Goal: Navigation & Orientation: Find specific page/section

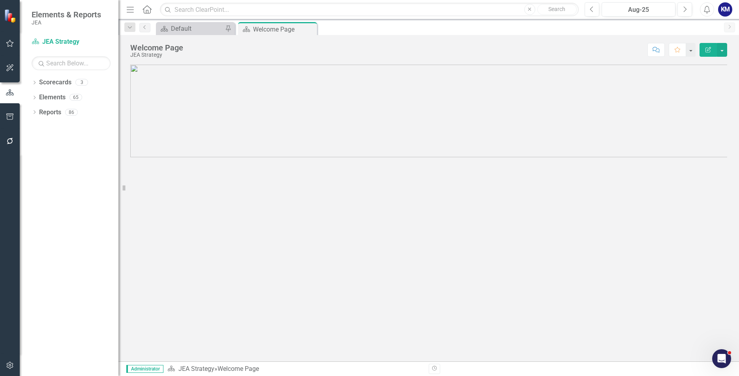
scroll to position [318, 0]
click at [62, 82] on link "Scorecards" at bounding box center [55, 82] width 32 height 9
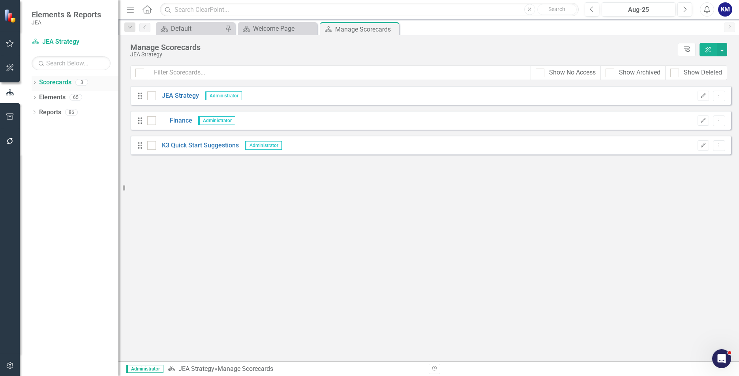
click at [36, 81] on icon "Dropdown" at bounding box center [35, 83] width 6 height 4
click at [65, 97] on link "JEA Strategy" at bounding box center [80, 97] width 75 height 9
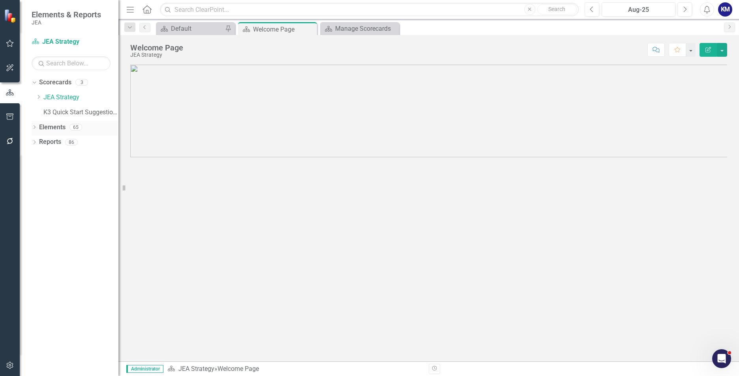
click at [55, 126] on link "Elements" at bounding box center [52, 127] width 26 height 9
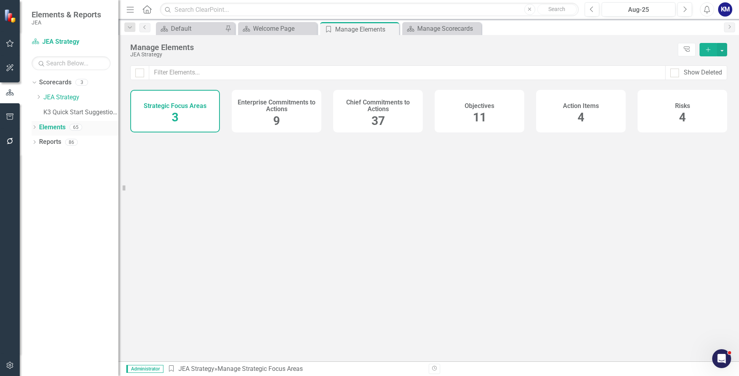
click at [34, 127] on icon "Dropdown" at bounding box center [35, 128] width 6 height 4
click at [464, 110] on div "Objectives 11" at bounding box center [479, 111] width 90 height 43
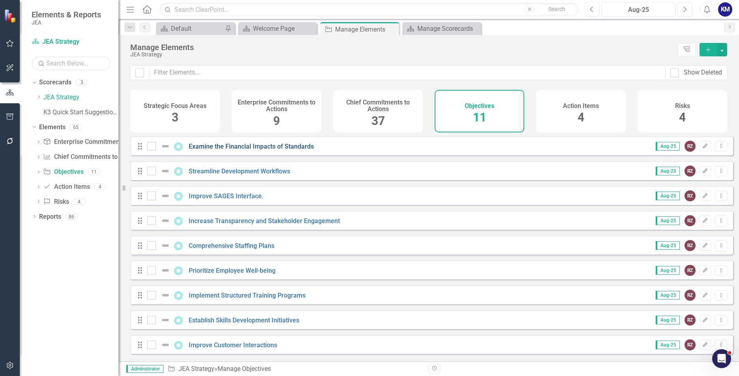
click at [295, 150] on link "Examine the Financial Impacts of Standards" at bounding box center [251, 146] width 125 height 7
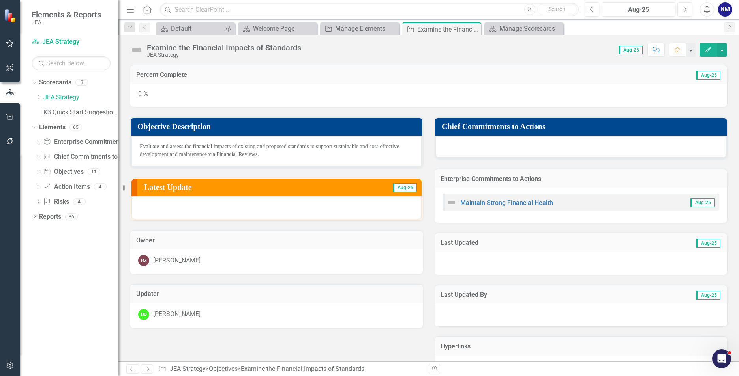
click at [331, 196] on div "Latest Update Aug-25" at bounding box center [276, 187] width 290 height 17
click at [271, 204] on div at bounding box center [276, 207] width 290 height 23
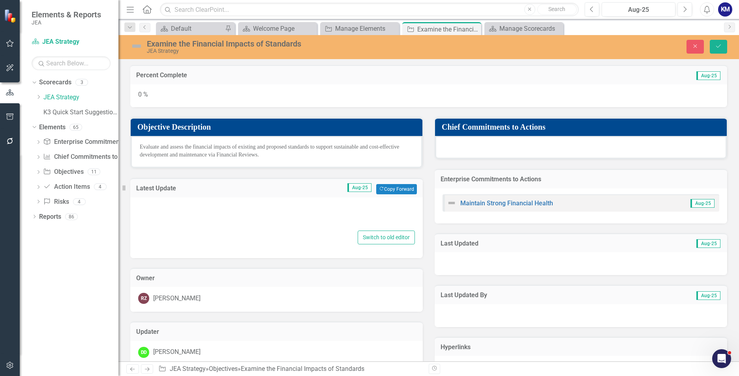
click at [272, 210] on div at bounding box center [276, 216] width 277 height 25
click at [272, 216] on div at bounding box center [276, 216] width 277 height 25
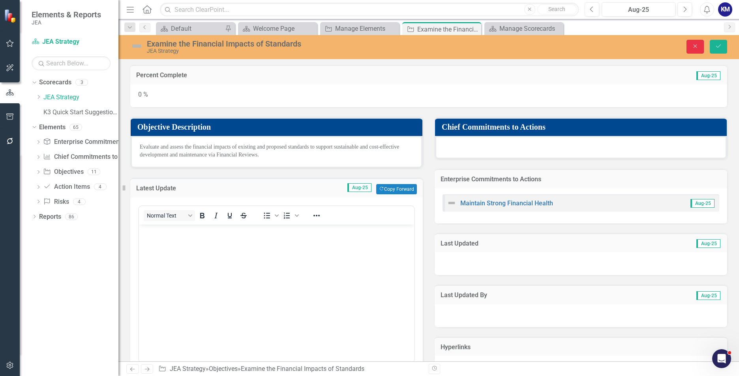
click at [692, 49] on button "Close" at bounding box center [694, 47] width 17 height 14
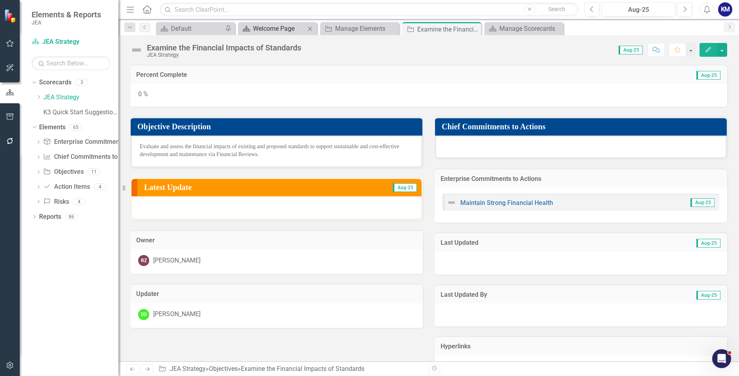
click at [278, 33] on div "Welcome Page" at bounding box center [279, 29] width 52 height 10
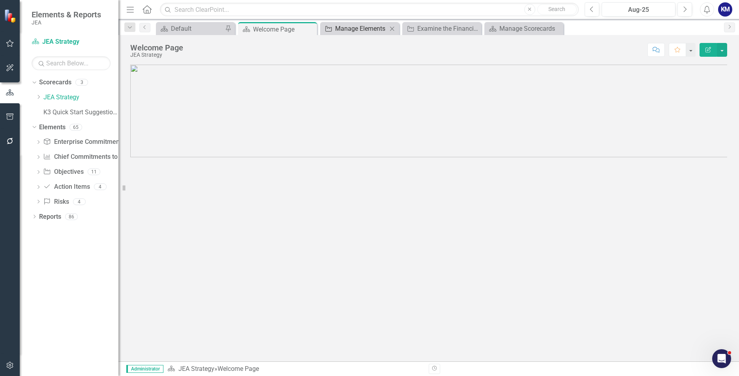
click at [338, 33] on div "Manage Elements" at bounding box center [361, 29] width 52 height 10
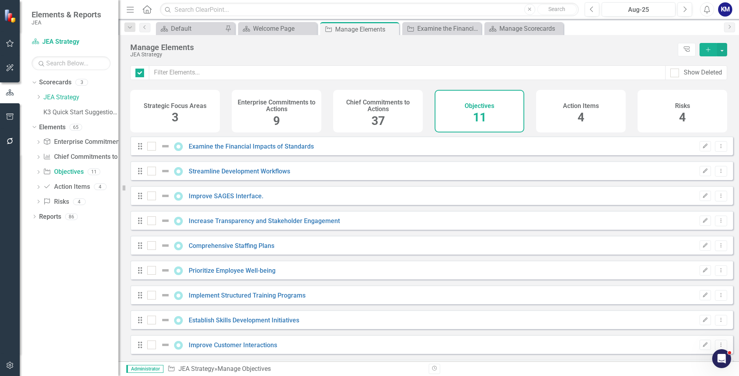
checkbox input "false"
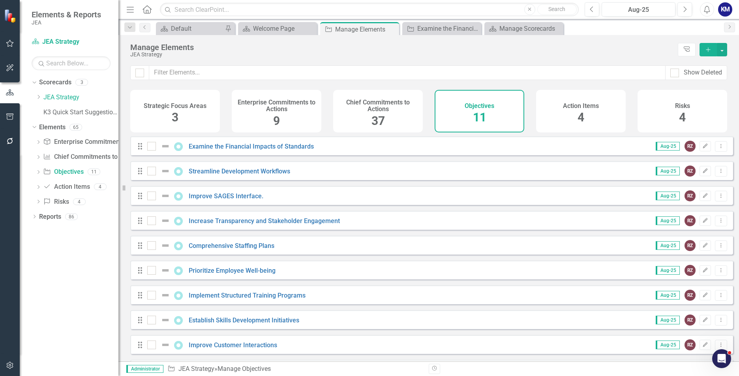
click at [288, 113] on div "Enterprise Commitments to Actions 9" at bounding box center [277, 111] width 90 height 43
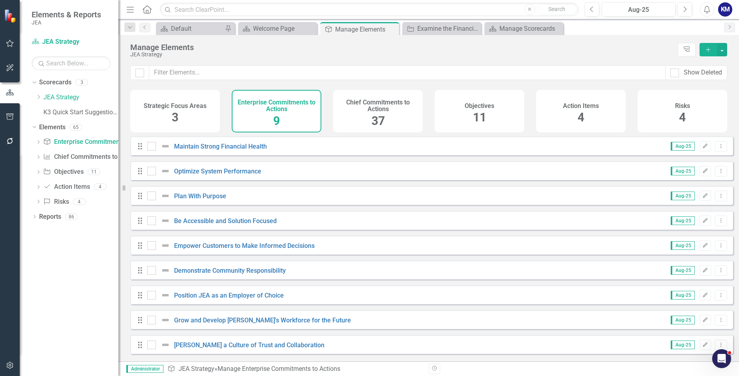
click at [254, 151] on div "Maintain Strong Financial Health" at bounding box center [208, 146] width 122 height 9
click at [251, 148] on div "Maintain Strong Financial Health" at bounding box center [208, 146] width 122 height 9
click at [254, 150] on link "Maintain Strong Financial Health" at bounding box center [220, 146] width 93 height 7
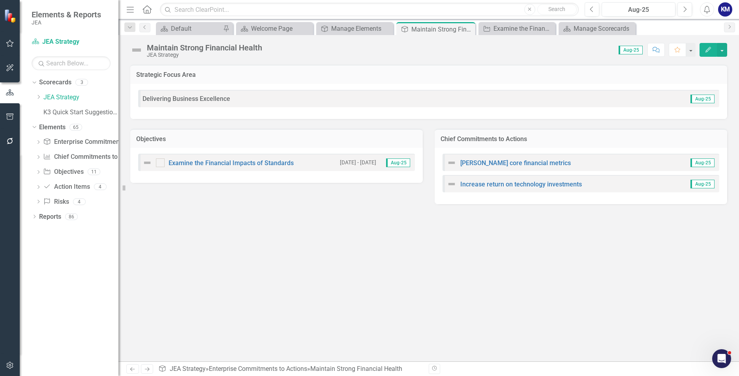
drag, startPoint x: 425, startPoint y: 245, endPoint x: 419, endPoint y: 250, distance: 8.1
click at [421, 248] on div "Strategic Focus Area Delivering Business Excellence Aug-25 Objectives Examine t…" at bounding box center [428, 213] width 620 height 297
click at [329, 256] on div "Strategic Focus Area Delivering Business Excellence Aug-25 Objectives Examine t…" at bounding box center [428, 213] width 620 height 297
drag, startPoint x: 242, startPoint y: 357, endPoint x: 237, endPoint y: 361, distance: 5.9
click at [237, 361] on div "Menu Home Search Close Search Previous Aug-25 Next Alerts KM User Edit Profile …" at bounding box center [428, 188] width 620 height 376
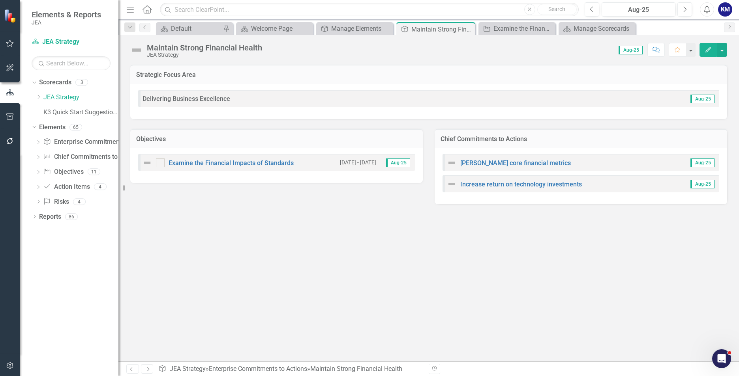
click at [276, 239] on div "Strategic Focus Area Delivering Business Excellence Aug-25 Objectives Examine t…" at bounding box center [428, 213] width 620 height 297
click at [483, 167] on div "[PERSON_NAME] core financial metrics" at bounding box center [509, 162] width 124 height 9
click at [483, 165] on link "[PERSON_NAME] core financial metrics" at bounding box center [515, 162] width 110 height 7
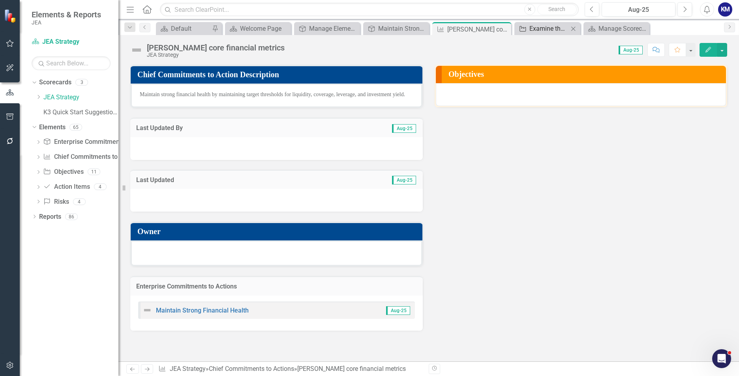
click at [547, 24] on div "Examine the Financial Impacts of Standards" at bounding box center [548, 29] width 39 height 10
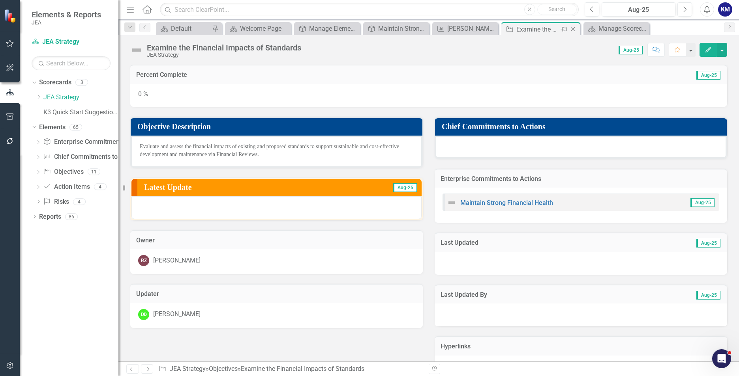
click at [572, 29] on icon "Close" at bounding box center [572, 29] width 8 height 6
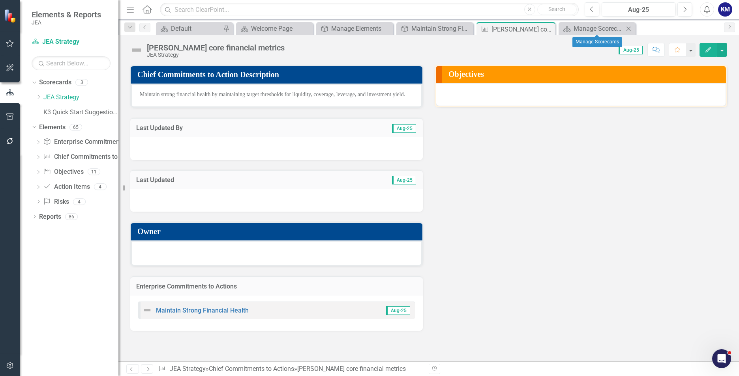
click at [629, 30] on icon at bounding box center [628, 28] width 4 height 4
click at [554, 30] on icon "Close" at bounding box center [556, 29] width 8 height 6
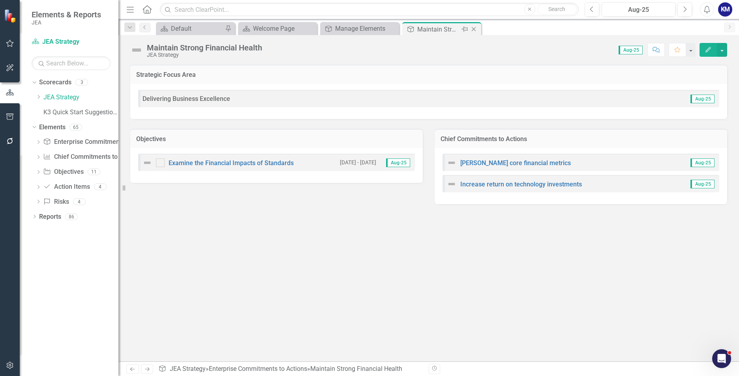
click at [473, 28] on icon "Close" at bounding box center [473, 29] width 8 height 6
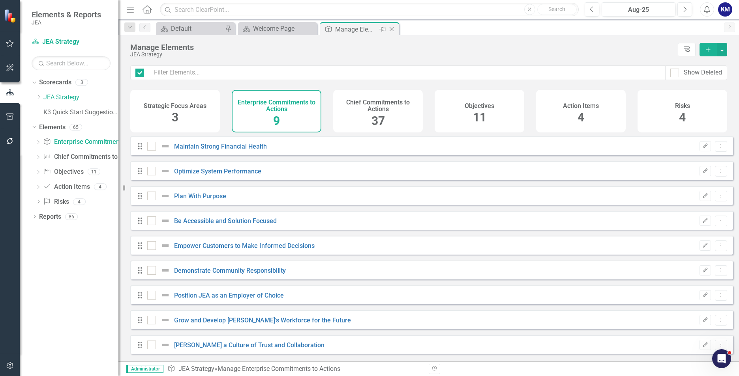
checkbox input "false"
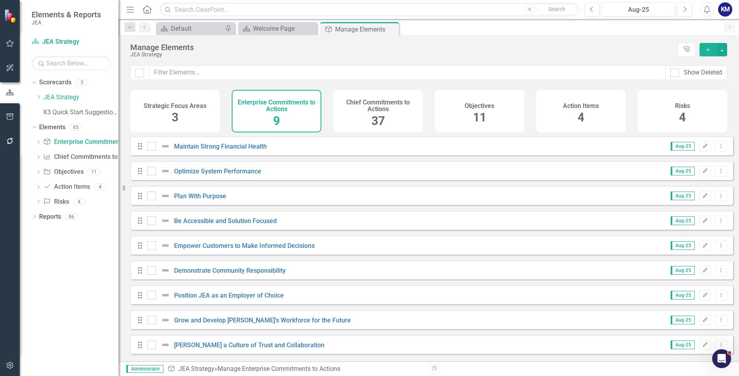
click at [516, 116] on div "Objectives 11" at bounding box center [479, 111] width 90 height 43
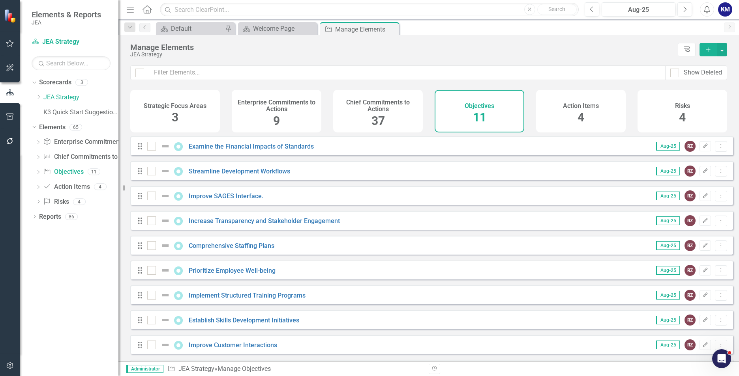
click at [611, 116] on div "Action Items 4" at bounding box center [581, 111] width 90 height 43
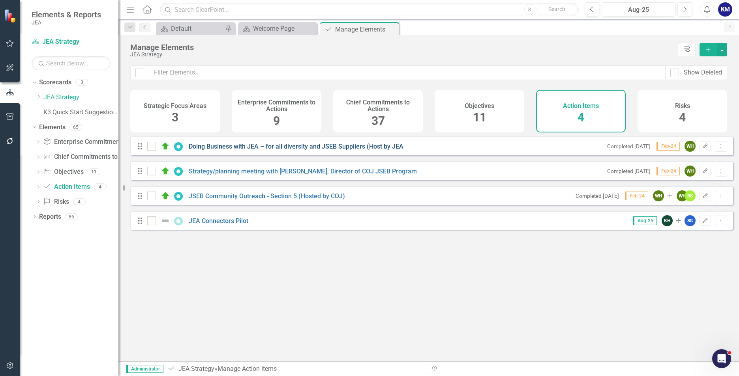
click at [240, 150] on link "Doing Business with JEA – for all diversity and JSEB Suppliers (Host by JEA" at bounding box center [296, 146] width 215 height 7
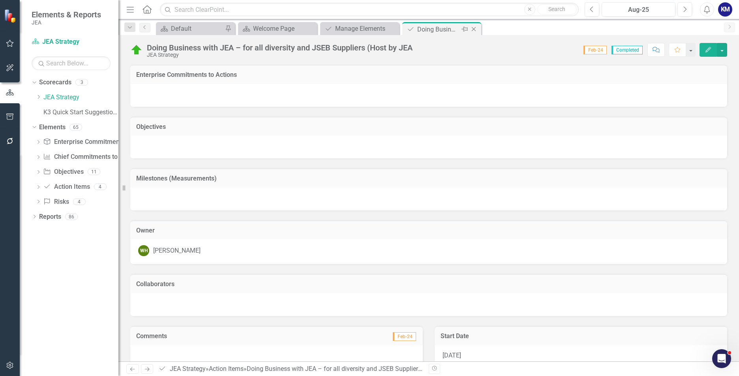
click at [474, 30] on icon "Close" at bounding box center [473, 29] width 8 height 6
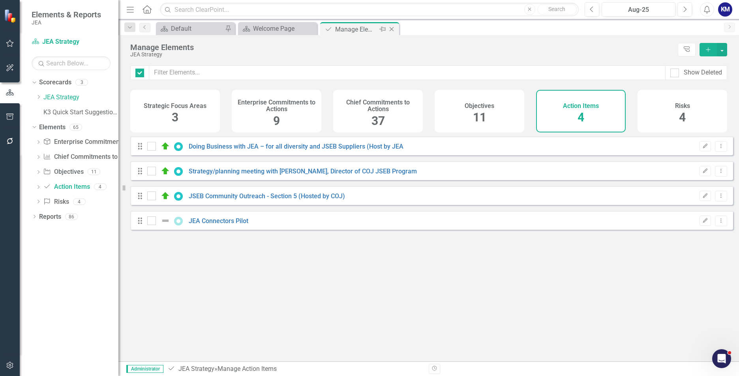
checkbox input "false"
